Goal: Entertainment & Leisure: Consume media (video, audio)

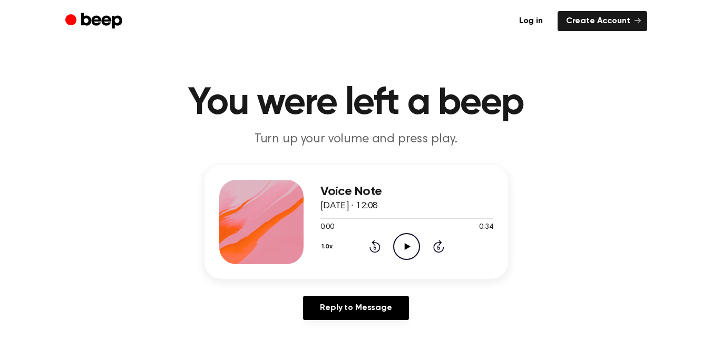
click at [404, 248] on icon "Play Audio" at bounding box center [406, 246] width 27 height 27
click at [403, 240] on icon "Play Audio" at bounding box center [406, 246] width 27 height 27
click at [375, 247] on icon at bounding box center [375, 248] width 3 height 4
click at [405, 247] on icon at bounding box center [406, 246] width 5 height 7
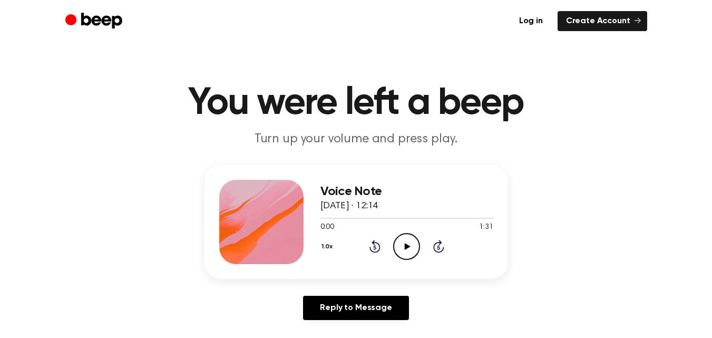
click at [405, 248] on icon at bounding box center [408, 246] width 6 height 7
click at [374, 243] on icon at bounding box center [375, 246] width 11 height 13
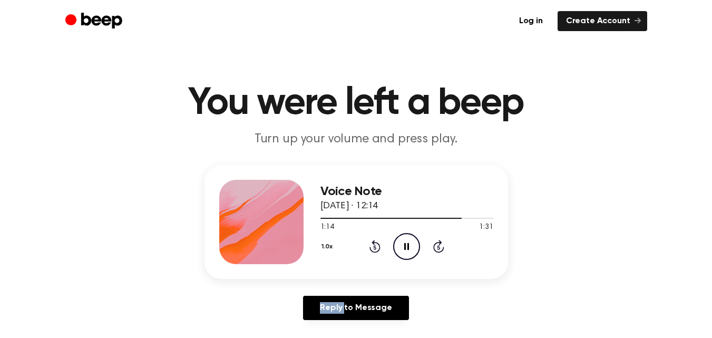
click at [374, 243] on icon at bounding box center [375, 246] width 11 height 13
click at [408, 249] on icon "Play Audio" at bounding box center [406, 246] width 27 height 27
click at [410, 243] on icon "Pause Audio" at bounding box center [406, 246] width 27 height 27
click at [401, 246] on icon "Play Audio" at bounding box center [406, 246] width 27 height 27
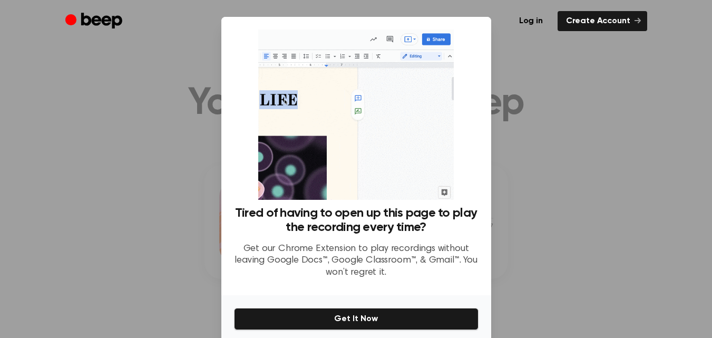
click at [514, 95] on div at bounding box center [356, 169] width 712 height 338
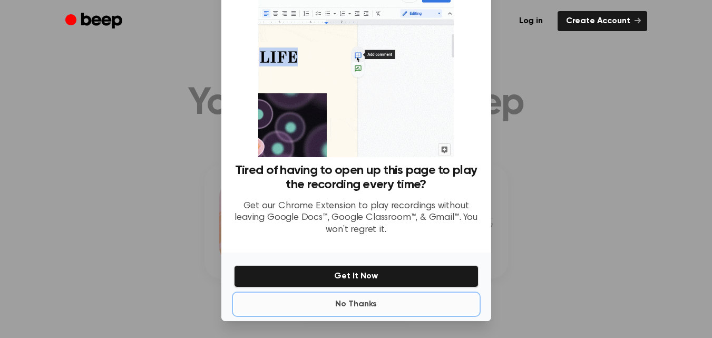
click at [354, 302] on button "No Thanks" at bounding box center [356, 304] width 245 height 21
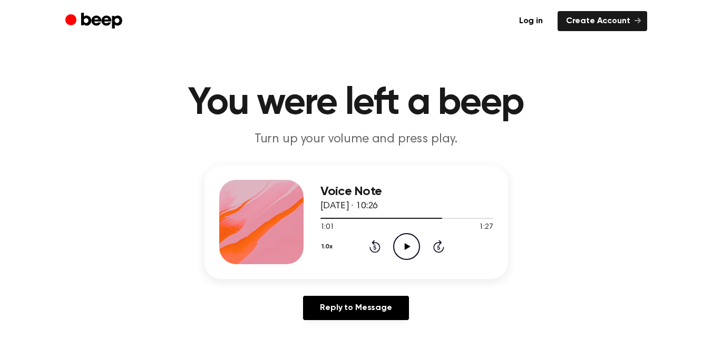
click at [402, 242] on icon "Play Audio" at bounding box center [406, 246] width 27 height 27
click at [401, 241] on icon "Play Audio" at bounding box center [406, 246] width 27 height 27
click at [414, 242] on icon "Pause Audio" at bounding box center [406, 246] width 27 height 27
click at [405, 247] on icon at bounding box center [408, 246] width 6 height 7
click at [411, 246] on icon "Play Audio" at bounding box center [406, 246] width 27 height 27
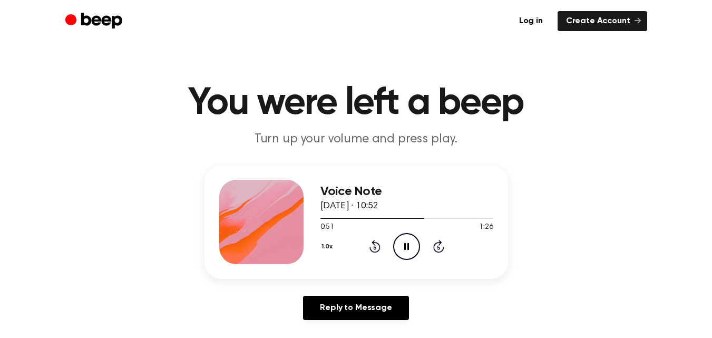
click at [404, 252] on icon "Pause Audio" at bounding box center [406, 246] width 27 height 27
click at [371, 244] on icon "Rewind 5 seconds" at bounding box center [375, 246] width 12 height 14
click at [416, 246] on icon "Play Audio" at bounding box center [406, 246] width 27 height 27
click at [408, 245] on icon at bounding box center [408, 246] width 6 height 7
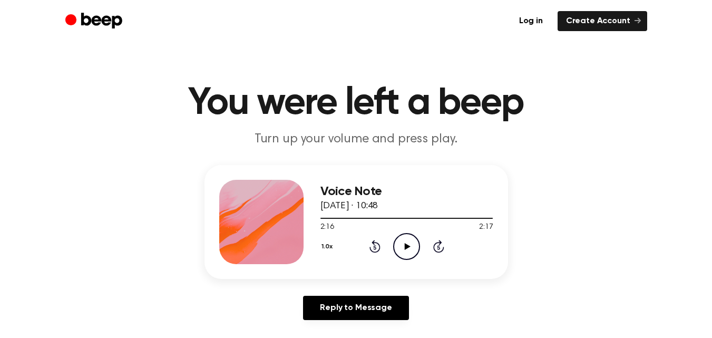
click at [408, 250] on icon "Play Audio" at bounding box center [406, 246] width 27 height 27
click at [408, 250] on icon "Pause Audio" at bounding box center [406, 246] width 27 height 27
click at [408, 251] on icon "Play Audio" at bounding box center [406, 246] width 27 height 27
click at [405, 250] on icon "Pause Audio" at bounding box center [406, 246] width 27 height 27
click at [410, 255] on icon "Play Audio" at bounding box center [406, 246] width 27 height 27
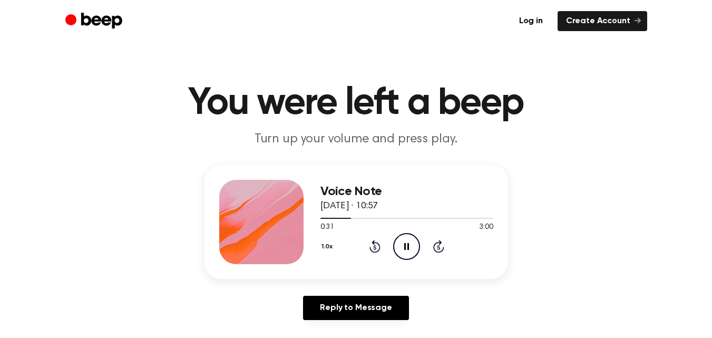
click at [406, 239] on icon "Pause Audio" at bounding box center [406, 246] width 27 height 27
click at [413, 243] on icon "Play Audio" at bounding box center [406, 246] width 27 height 27
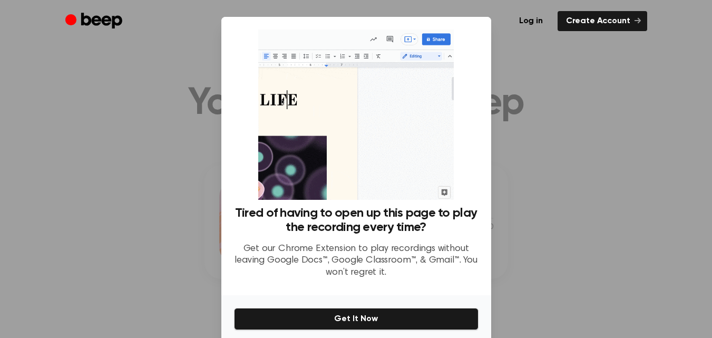
scroll to position [43, 0]
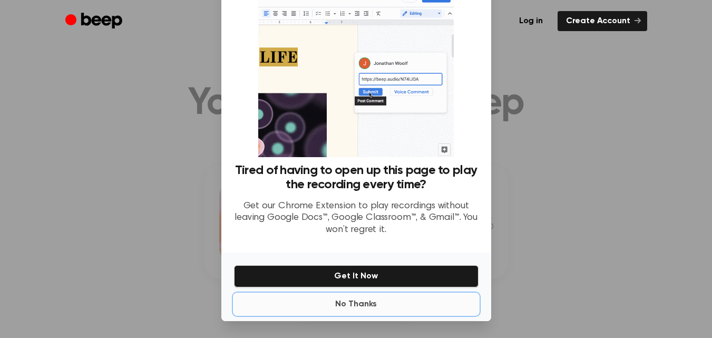
click at [358, 303] on button "No Thanks" at bounding box center [356, 304] width 245 height 21
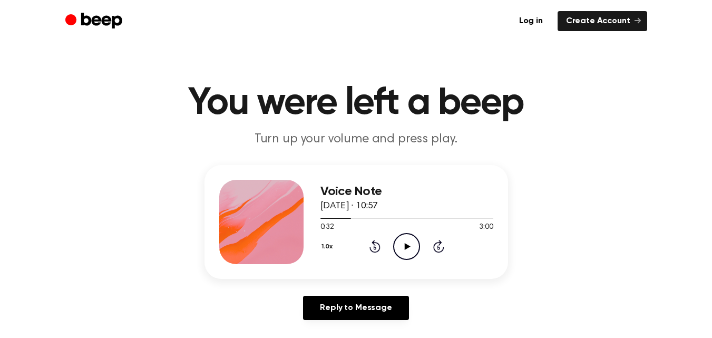
click at [405, 248] on icon at bounding box center [408, 246] width 6 height 7
click at [403, 253] on icon "Pause Audio" at bounding box center [406, 246] width 27 height 27
click at [411, 244] on icon "Play Audio" at bounding box center [406, 246] width 27 height 27
click at [407, 259] on circle at bounding box center [407, 247] width 26 height 26
click at [410, 243] on icon "Pause Audio" at bounding box center [406, 246] width 27 height 27
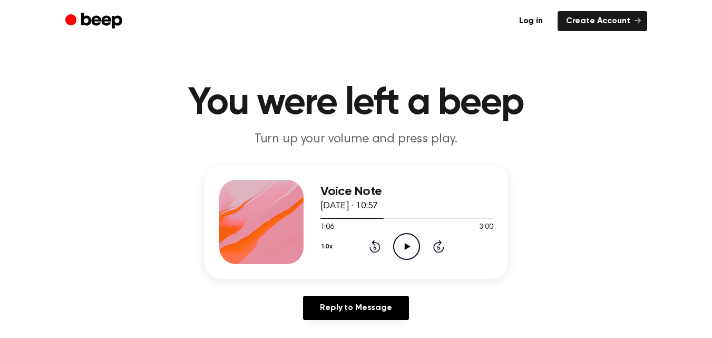
click at [414, 250] on icon "Play Audio" at bounding box center [406, 246] width 27 height 27
click at [380, 248] on icon at bounding box center [375, 246] width 11 height 13
click at [375, 247] on icon at bounding box center [375, 248] width 3 height 4
click at [379, 247] on icon at bounding box center [375, 246] width 11 height 13
click at [414, 246] on icon "Pause Audio" at bounding box center [406, 246] width 27 height 27
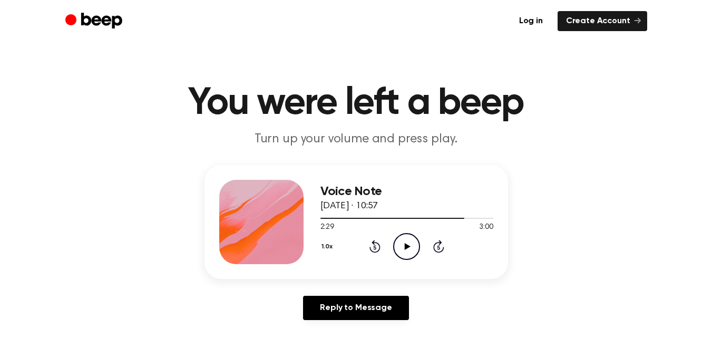
click at [414, 246] on icon "Play Audio" at bounding box center [406, 246] width 27 height 27
click at [414, 216] on div at bounding box center [407, 218] width 173 height 8
click at [409, 240] on icon "Play Audio" at bounding box center [406, 246] width 27 height 27
click at [409, 245] on icon at bounding box center [406, 246] width 5 height 7
click at [380, 249] on icon at bounding box center [375, 246] width 11 height 13
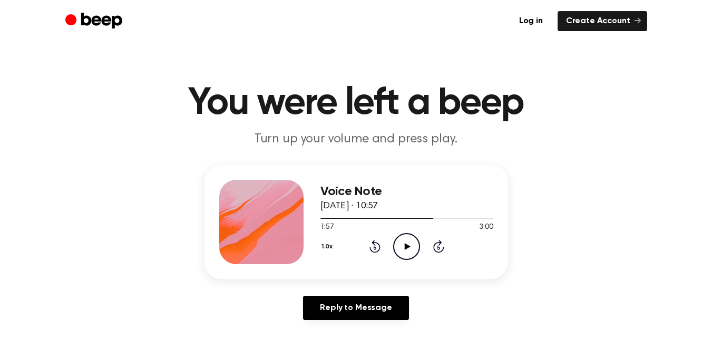
click at [375, 247] on icon at bounding box center [375, 248] width 3 height 4
click at [411, 250] on icon "Play Audio" at bounding box center [406, 246] width 27 height 27
click at [410, 251] on icon "Pause Audio" at bounding box center [406, 246] width 27 height 27
click at [411, 243] on icon "Play Audio" at bounding box center [406, 246] width 27 height 27
click at [411, 243] on icon "Pause Audio" at bounding box center [406, 246] width 27 height 27
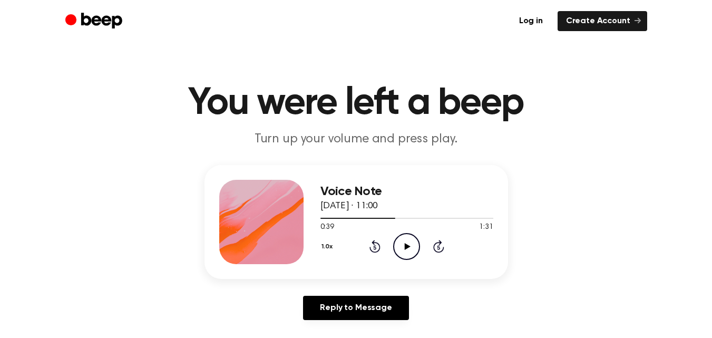
click at [411, 243] on icon "Play Audio" at bounding box center [406, 246] width 27 height 27
click at [410, 242] on icon "Play Audio" at bounding box center [406, 246] width 27 height 27
click at [403, 249] on icon "Play Audio" at bounding box center [406, 246] width 27 height 27
click at [402, 241] on icon "Pause Audio" at bounding box center [406, 246] width 27 height 27
click at [410, 251] on icon "Play Audio" at bounding box center [406, 246] width 27 height 27
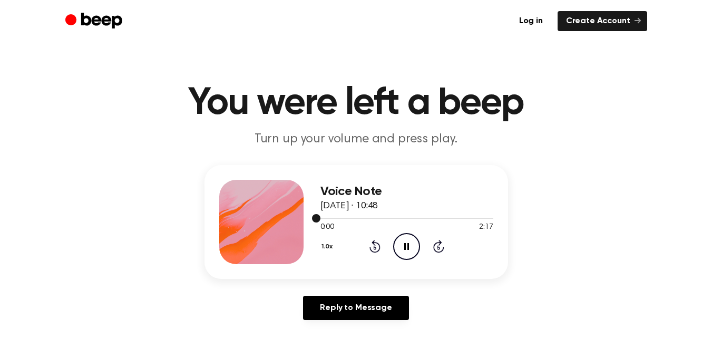
click at [382, 218] on div at bounding box center [407, 218] width 173 height 1
click at [404, 218] on div at bounding box center [407, 218] width 173 height 8
click at [436, 244] on icon at bounding box center [438, 246] width 11 height 13
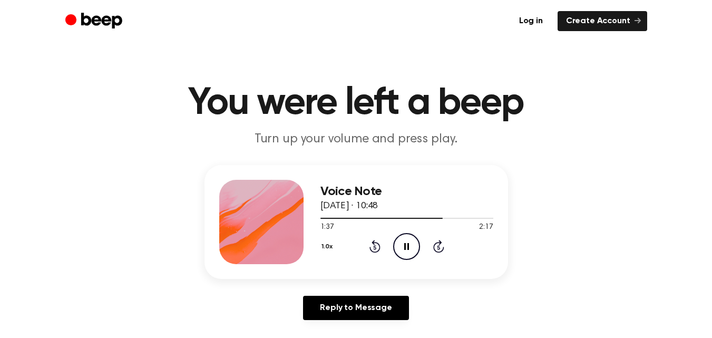
click at [439, 248] on icon "Skip 5 seconds" at bounding box center [439, 246] width 12 height 14
click at [404, 245] on icon "Play Audio" at bounding box center [406, 246] width 27 height 27
click at [407, 251] on icon "Pause Audio" at bounding box center [406, 246] width 27 height 27
